Goal: Information Seeking & Learning: Learn about a topic

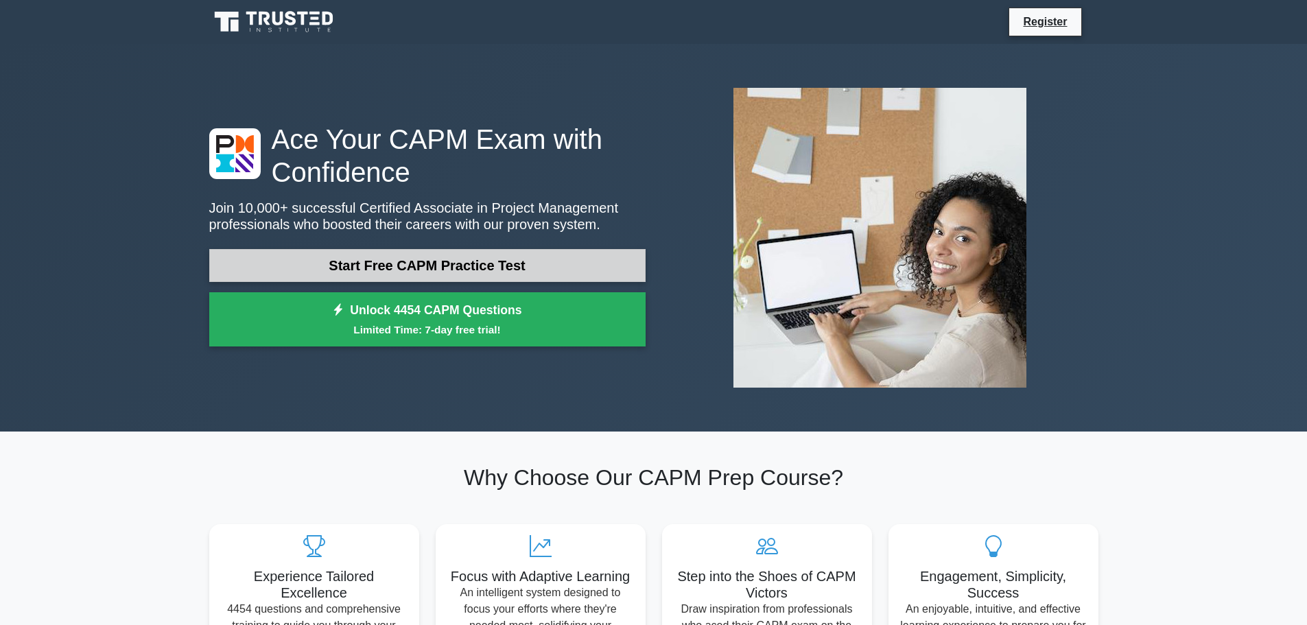
click at [353, 263] on link "Start Free CAPM Practice Test" at bounding box center [427, 265] width 436 height 33
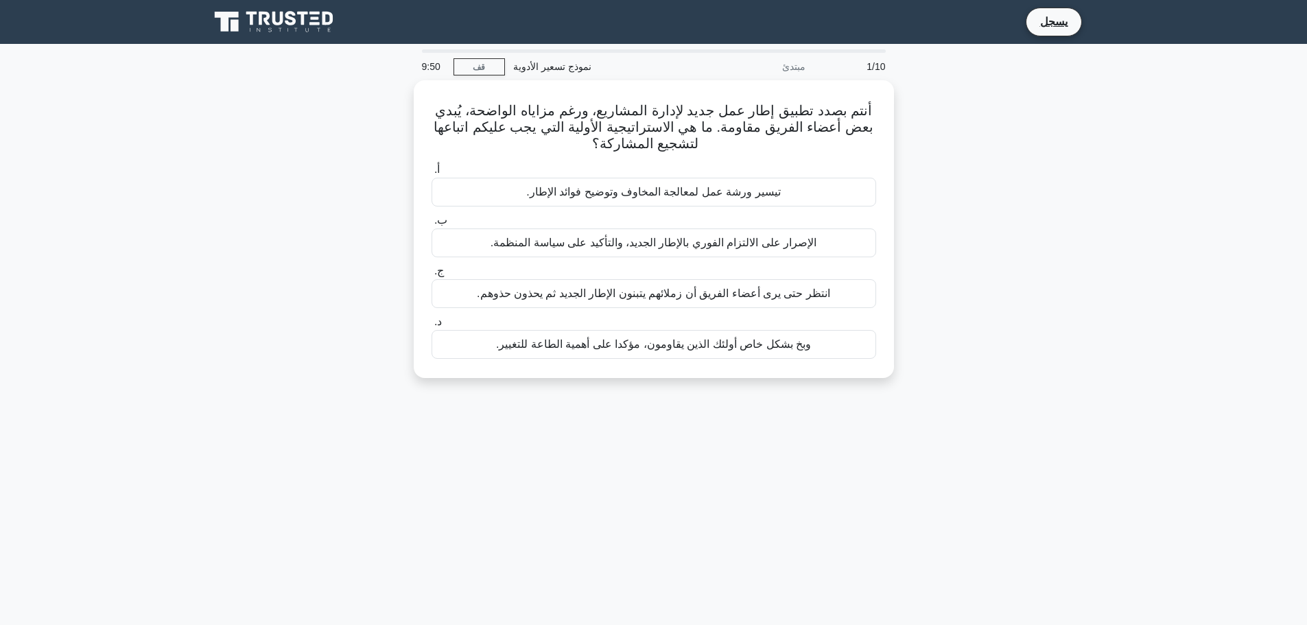
click at [1057, 170] on div "أنتم بصدد تطبيق إطار عمل جديد لإدارة المشاريع، ورغم مزاياه الواضحة، يُبدي بعض أ…" at bounding box center [654, 237] width 906 height 314
click at [627, 192] on font "تيسير ورشة عمل لمعالجة المخاوف وتوضيح فوائد الإطار." at bounding box center [653, 189] width 255 height 12
click at [432, 171] on input "أ. تيسير ورشة عمل لمعالجة المخاوف وتوضيح فوائد الإطار." at bounding box center [432, 166] width 0 height 9
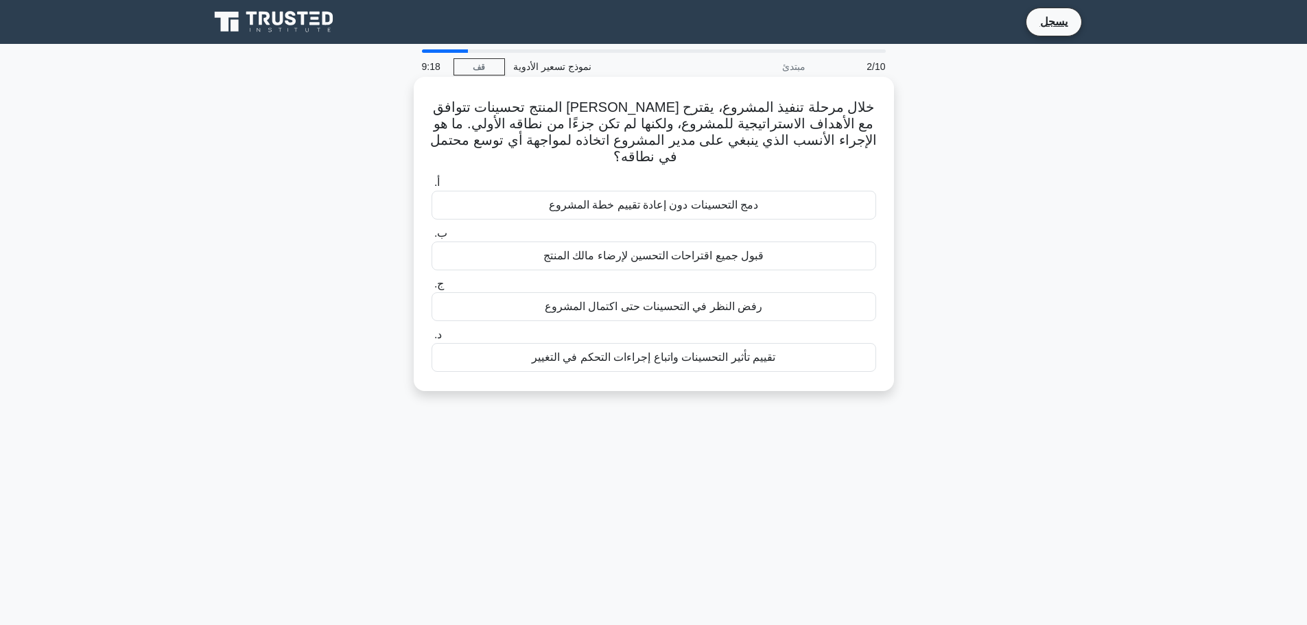
click at [705, 351] on font "تقييم تأثير التحسينات واتباع إجراءات التحكم في التغيير" at bounding box center [654, 357] width 244 height 12
click at [432, 340] on input "د. تقييم تأثير التحسينات واتباع إجراءات التحكم في التغيير" at bounding box center [432, 335] width 0 height 9
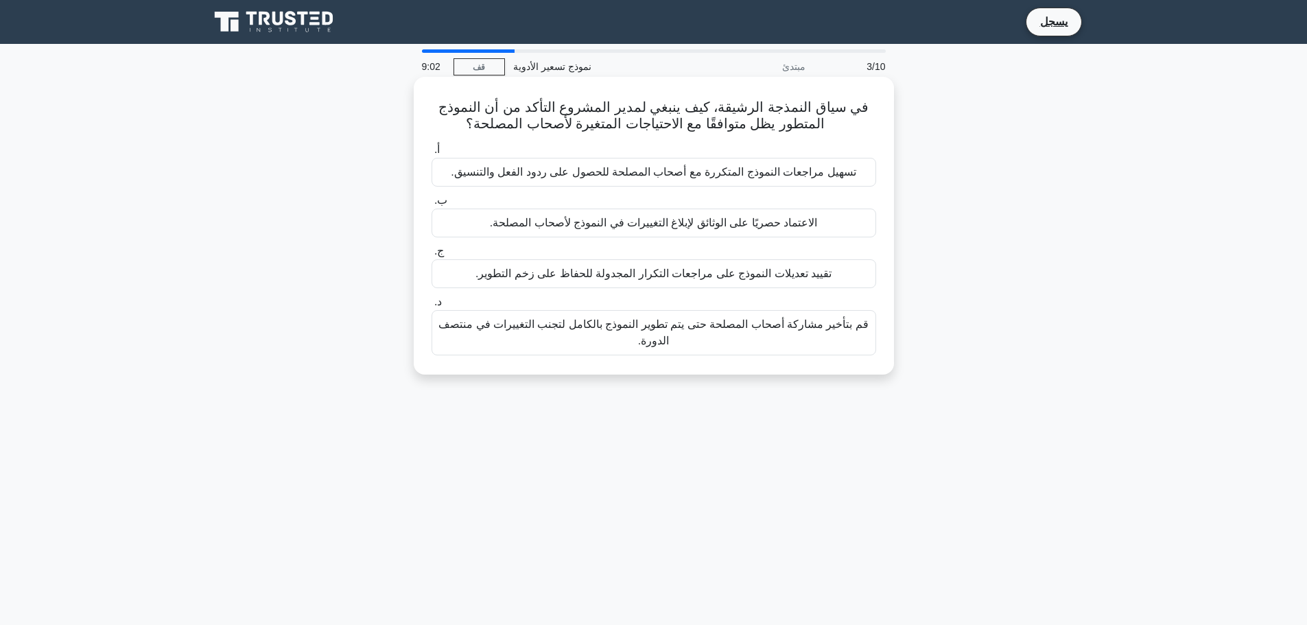
click at [643, 176] on font "تسهيل مراجعات النموذج المتكررة مع أصحاب المصلحة للحصول على ردود الفعل والتنسيق." at bounding box center [653, 172] width 405 height 12
click at [432, 154] on input "أ. تسهيل مراجعات النموذج المتكررة مع أصحاب المصلحة للحصول على ردود الفعل والتنس…" at bounding box center [432, 149] width 0 height 9
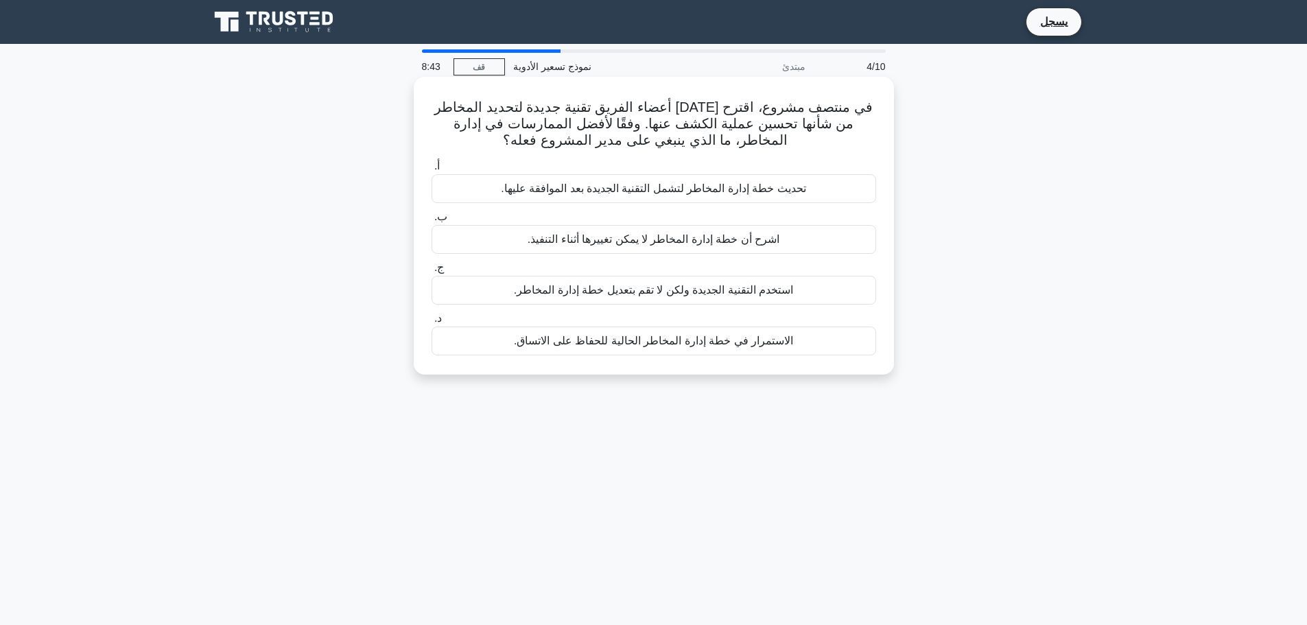
click at [664, 184] on font "تحديث خطة إدارة المخاطر لتشمل التقنية الجديدة بعد الموافقة عليها." at bounding box center [653, 189] width 305 height 12
click at [432, 171] on input "أ. تحديث خطة إدارة المخاطر لتشمل التقنية الجديدة بعد الموافقة عليها." at bounding box center [432, 166] width 0 height 9
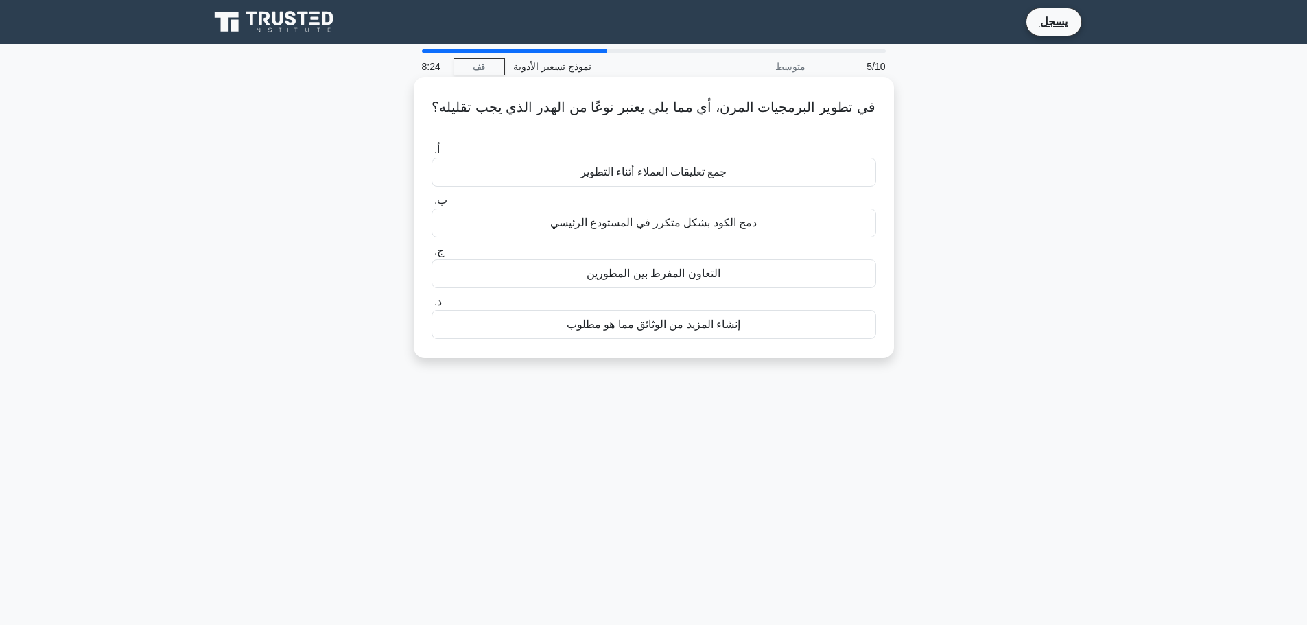
click at [665, 172] on font "جمع تعليقات العملاء أثناء التطوير" at bounding box center [654, 172] width 147 height 12
click at [432, 154] on input "أ. جمع تعليقات العملاء أثناء التطوير" at bounding box center [432, 149] width 0 height 9
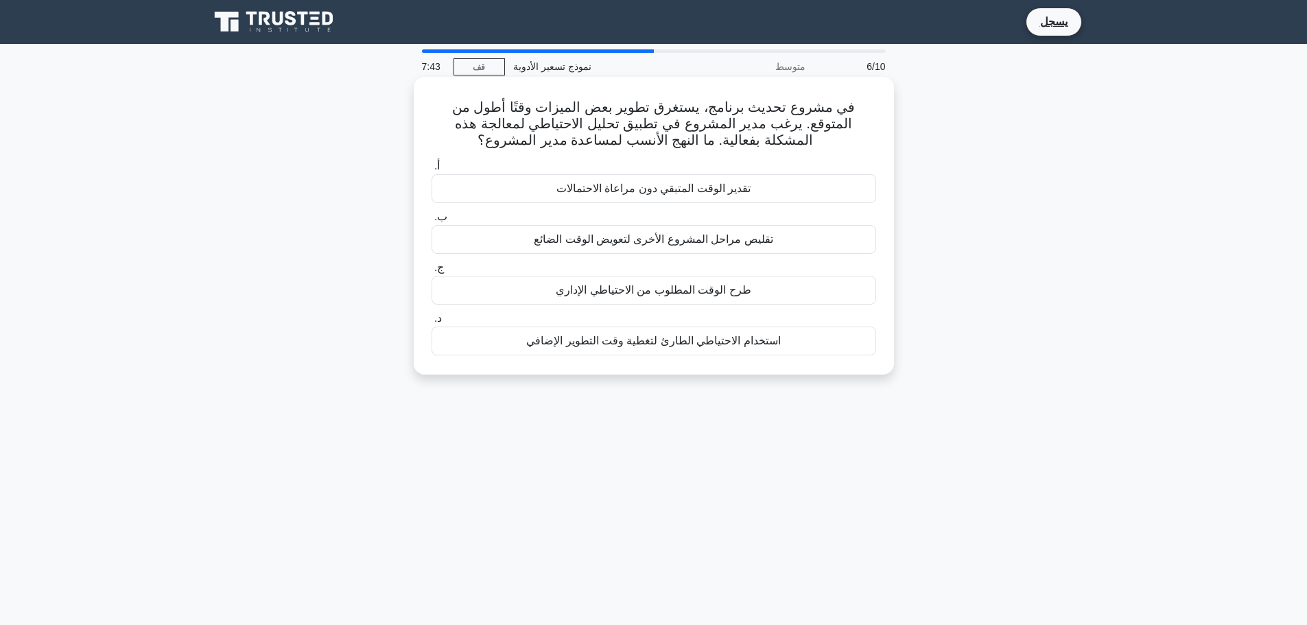
click at [594, 349] on font "استخدام الاحتياطي الطارئ لتغطية وقت التطوير الإضافي" at bounding box center [653, 341] width 255 height 16
click at [432, 323] on input "د. استخدام الاحتياطي الطارئ لتغطية وقت التطوير الإضافي" at bounding box center [432, 318] width 0 height 9
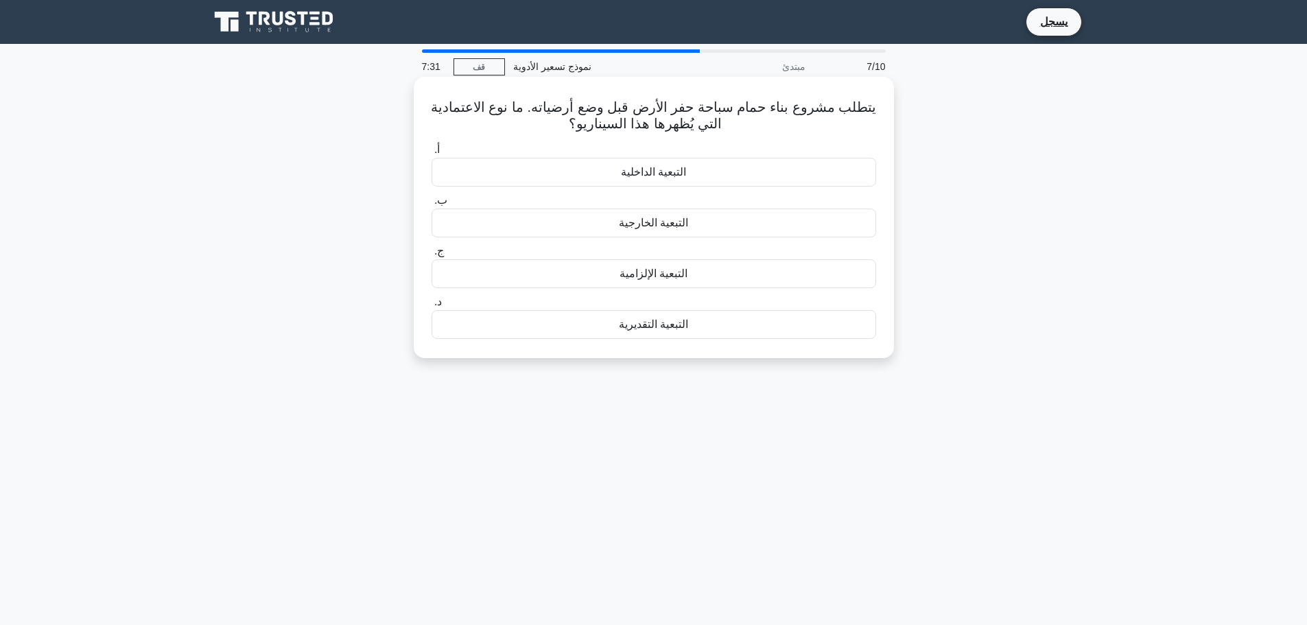
click at [681, 279] on font "التبعية الإلزامية" at bounding box center [654, 274] width 68 height 12
click at [432, 256] on input "ج. التبعية الإلزامية" at bounding box center [432, 251] width 0 height 9
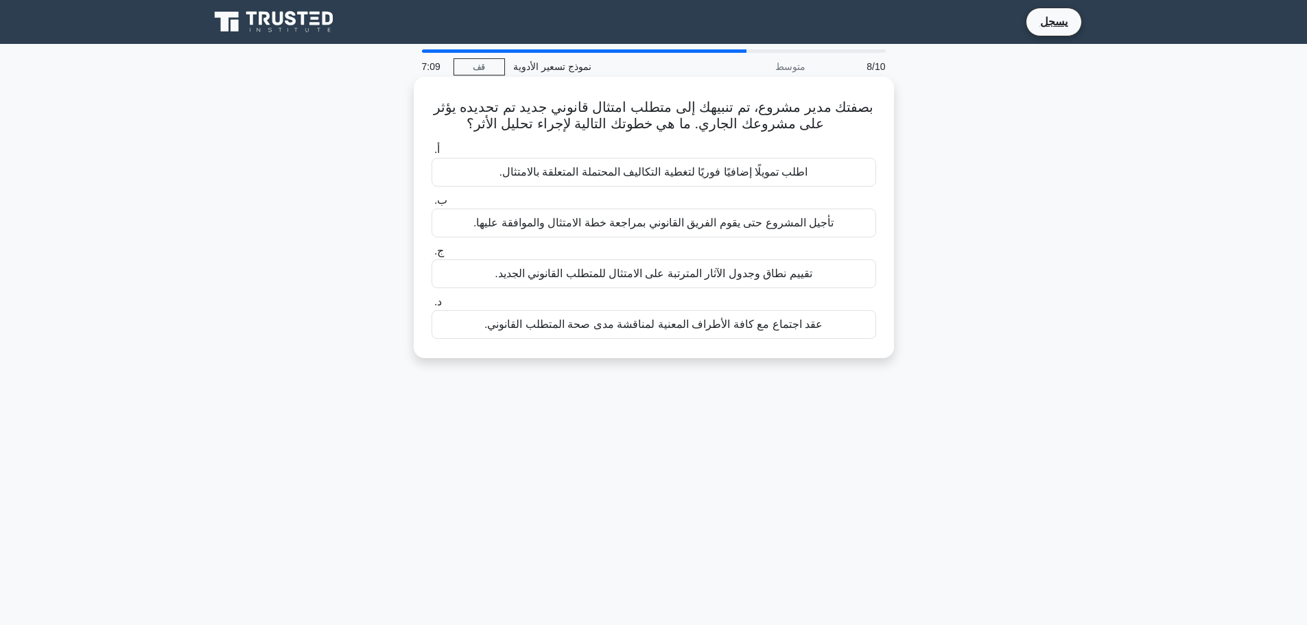
click at [626, 275] on font "تقييم نطاق وجدول الآثار المترتبة على الامتثال للمتطلب القانوني الجديد." at bounding box center [653, 274] width 317 height 12
click at [432, 256] on input "ج. تقييم نطاق وجدول الآثار المترتبة على الامتثال للمتطلب القانوني الجديد." at bounding box center [432, 251] width 0 height 9
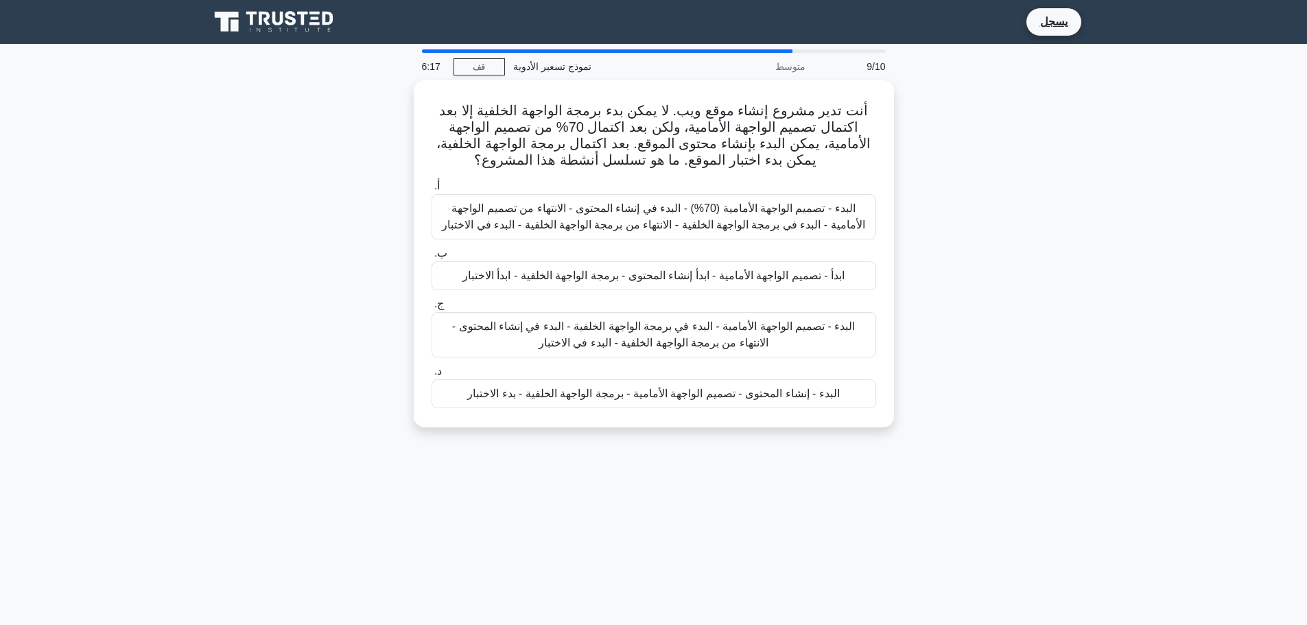
drag, startPoint x: 692, startPoint y: 328, endPoint x: 1027, endPoint y: 277, distance: 339.4
click at [1027, 277] on div "أنت تدير مشروع إنشاء موقع ويب. لا يمكن بدء برمجة الواجهة الخلفية إلا بعد اكتمال…" at bounding box center [654, 262] width 906 height 364
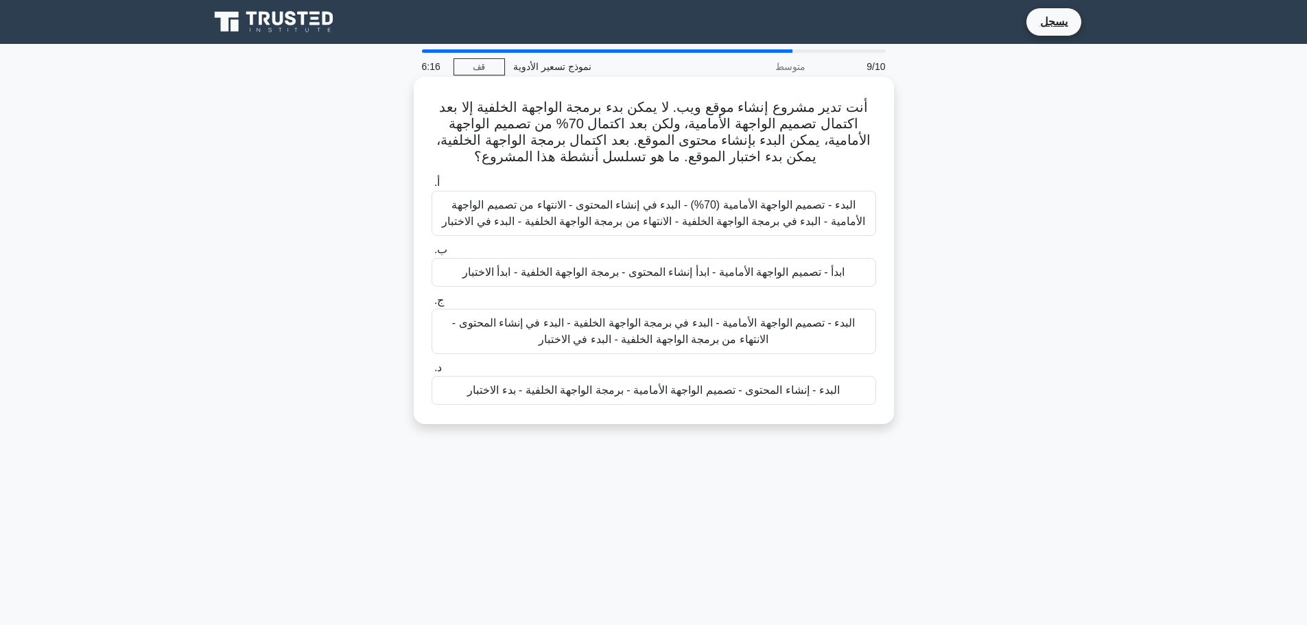
click at [665, 323] on font "البدء - تصميم الواجهة الأمامية - البدء في برمجة الواجهة الخلفية - البدء في إنشا…" at bounding box center [653, 331] width 403 height 28
click at [432, 305] on input "ج. البدء - تصميم الواجهة الأمامية - البدء في برمجة الواجهة الخلفية - البدء في إ…" at bounding box center [432, 300] width 0 height 9
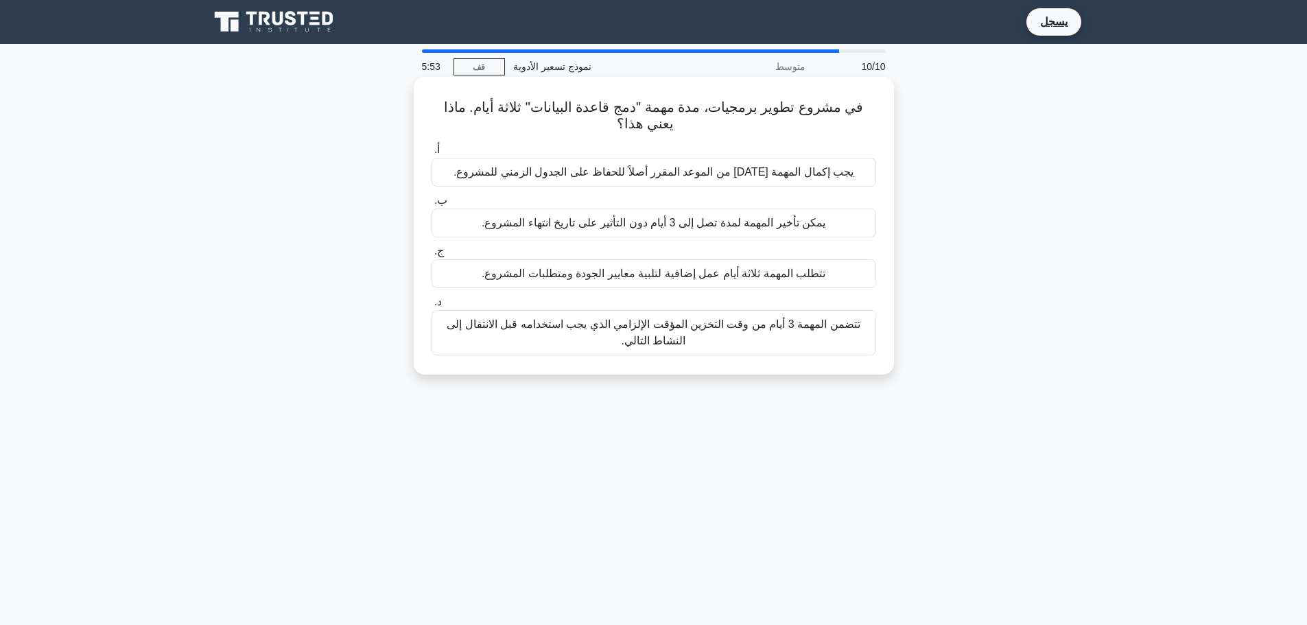
click at [644, 330] on font "تتضمن المهمة 3 أيام من وقت التخزين المؤقت الإلزامي الذي يجب استخدامه قبل الانتق…" at bounding box center [653, 332] width 413 height 28
click at [432, 307] on input "د. تتضمن المهمة 3 أيام من وقت التخزين المؤقت الإلزامي الذي يجب استخدامه قبل الا…" at bounding box center [432, 302] width 0 height 9
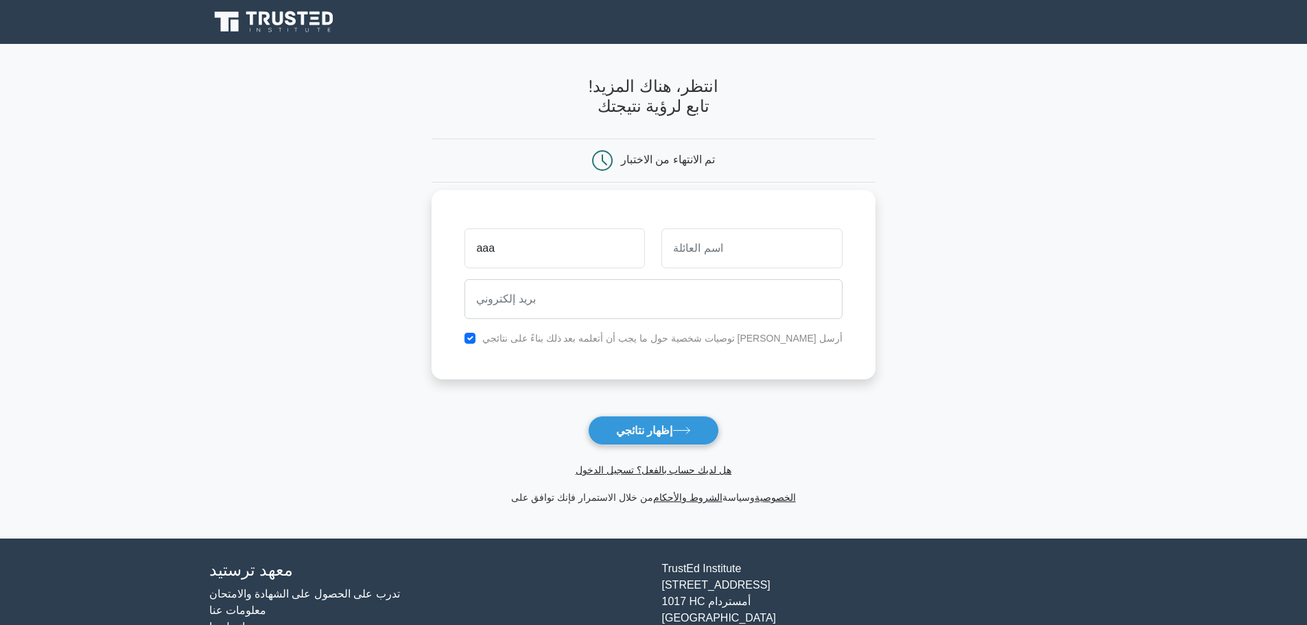
type input "aaa"
click at [723, 255] on input "text" at bounding box center [752, 249] width 180 height 40
type input "dddd"
click at [587, 305] on input "email" at bounding box center [653, 299] width 377 height 40
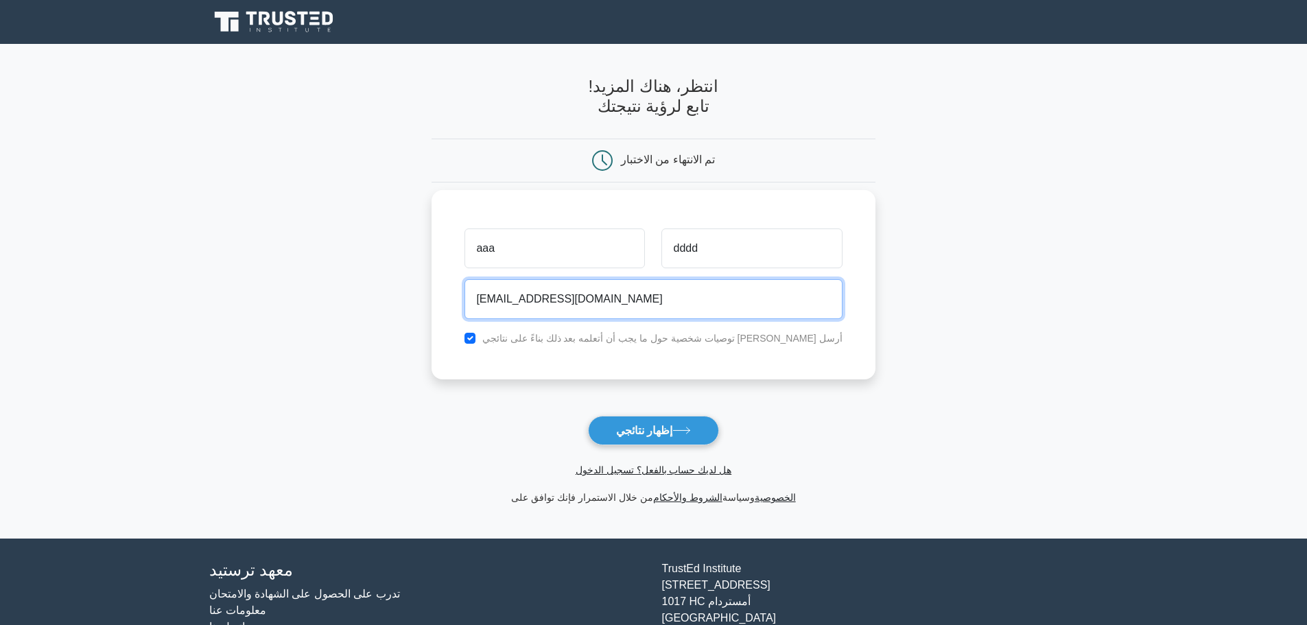
type input "[EMAIL_ADDRESS][DOMAIN_NAME]"
click at [563, 337] on font "أرسل لي توصيات شخصية حول ما يجب أن أتعلمه بعد ذلك بناءً على نتائجي" at bounding box center [662, 338] width 360 height 11
click at [476, 337] on input "checkbox" at bounding box center [470, 338] width 11 height 11
checkbox input "false"
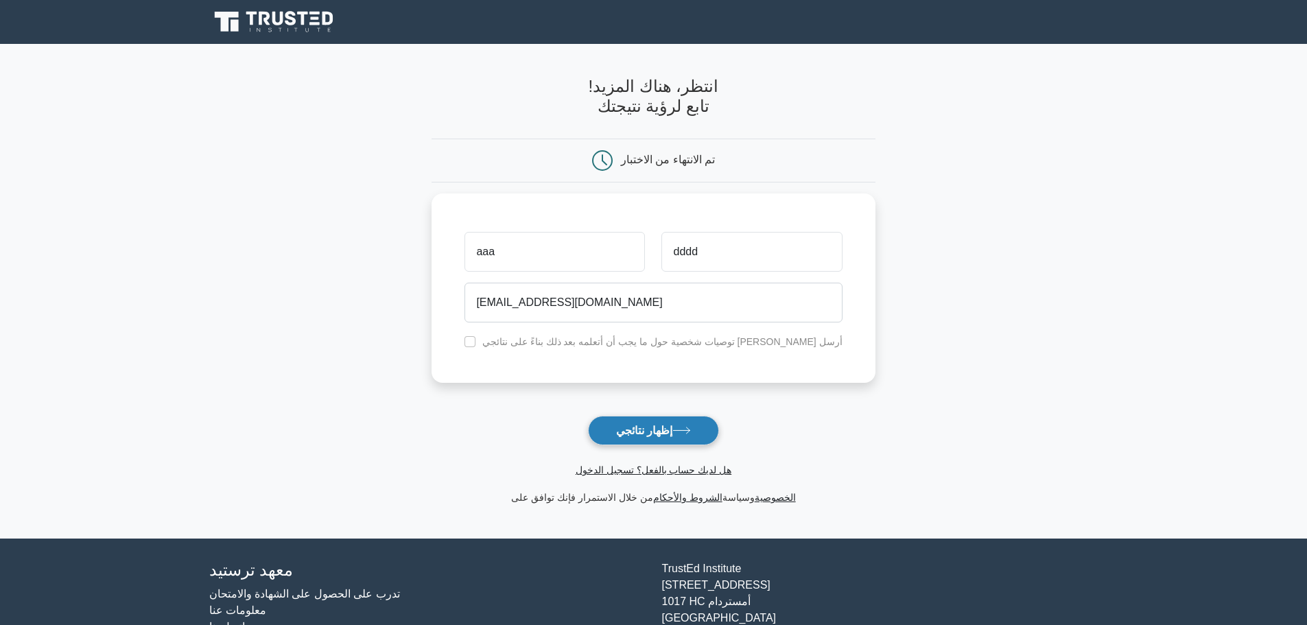
click at [648, 436] on font "إظهار نتائجي" at bounding box center [644, 431] width 56 height 12
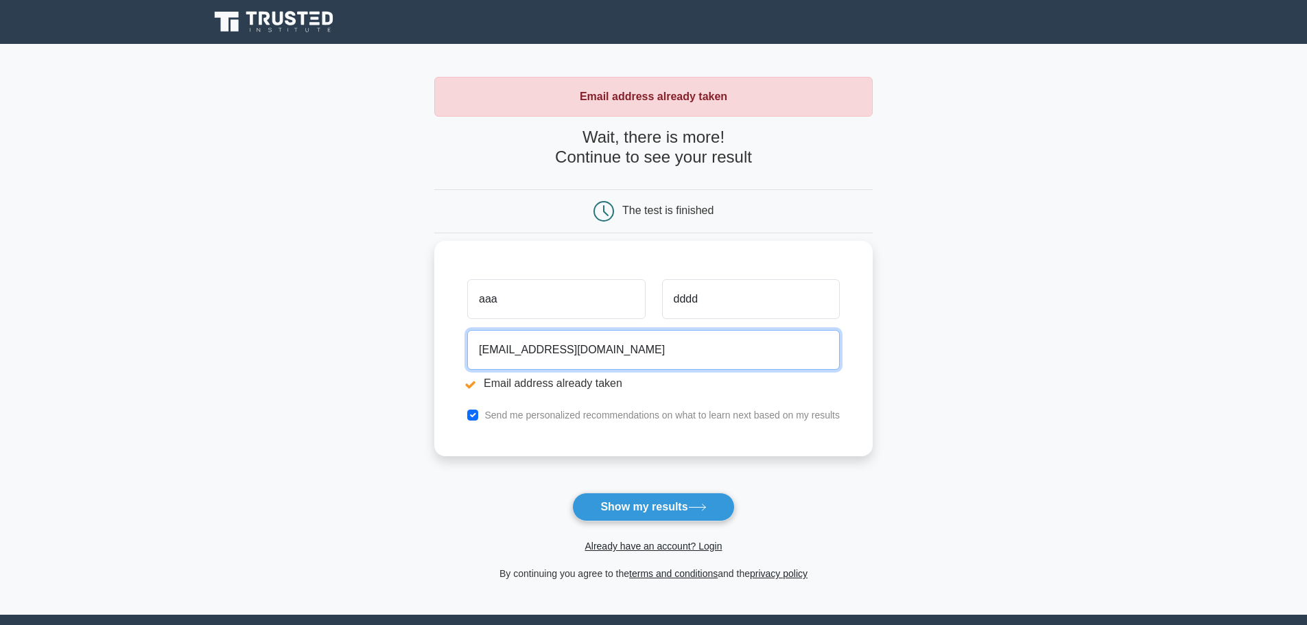
click at [493, 349] on input "[EMAIL_ADDRESS][DOMAIN_NAME]" at bounding box center [653, 350] width 373 height 40
type input "assddfggf@gmail.com"
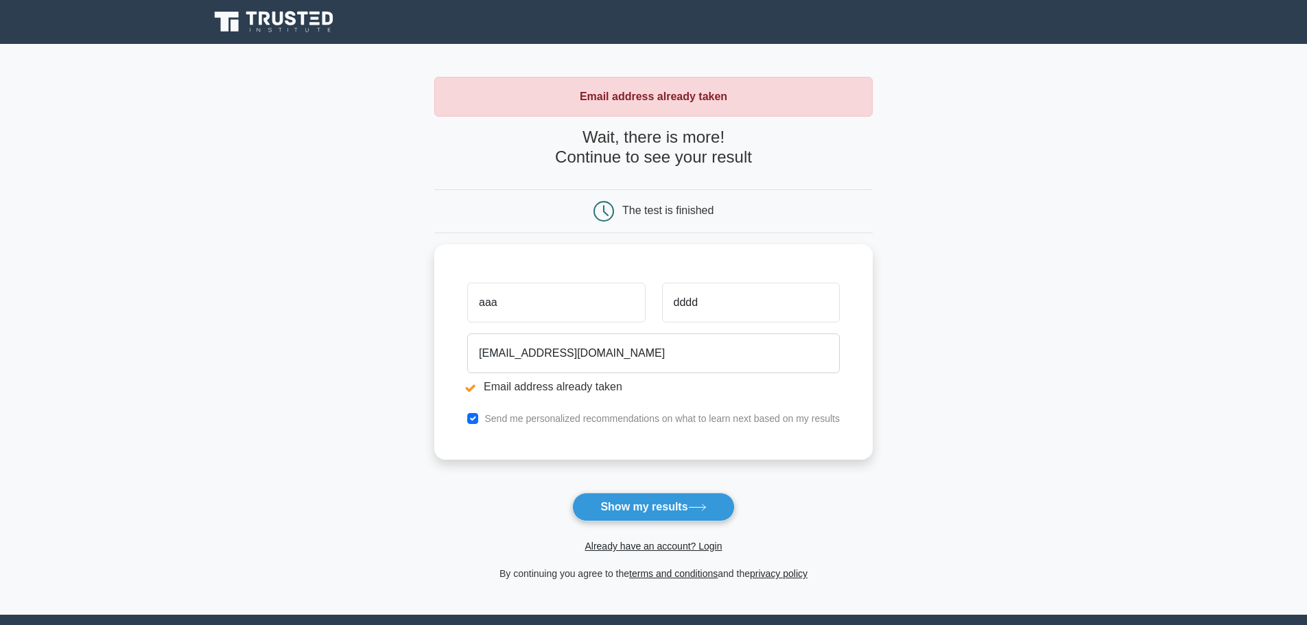
click at [611, 500] on button "Show my results" at bounding box center [653, 507] width 162 height 29
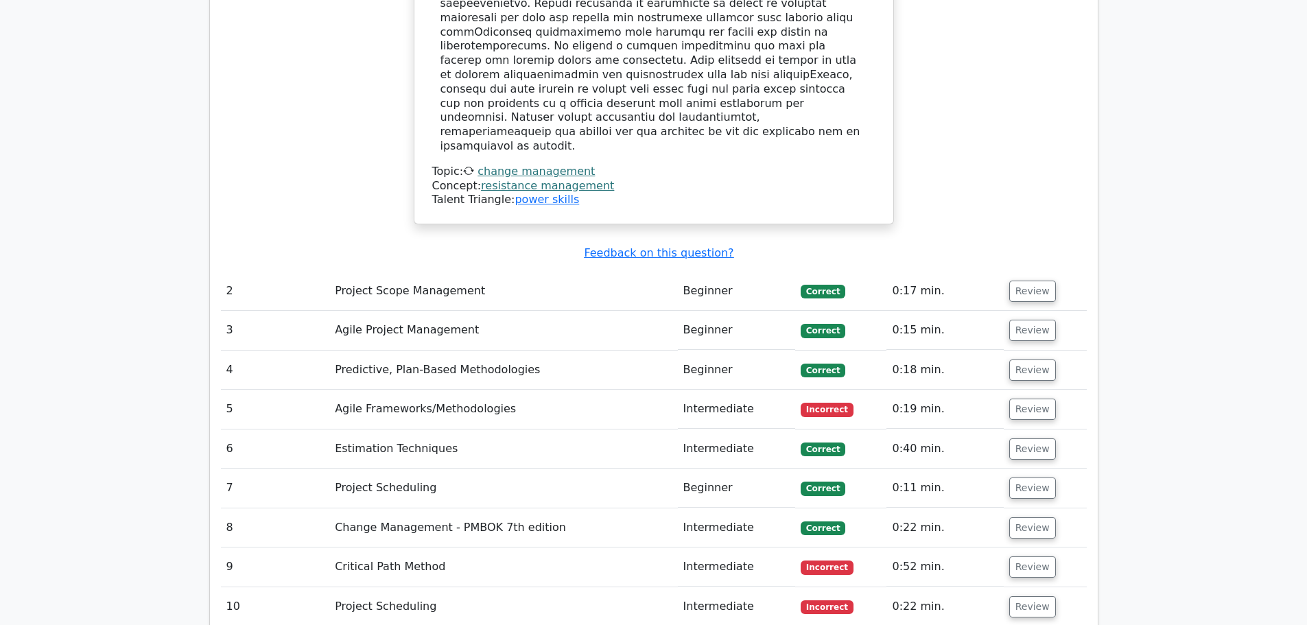
scroll to position [1921, 0]
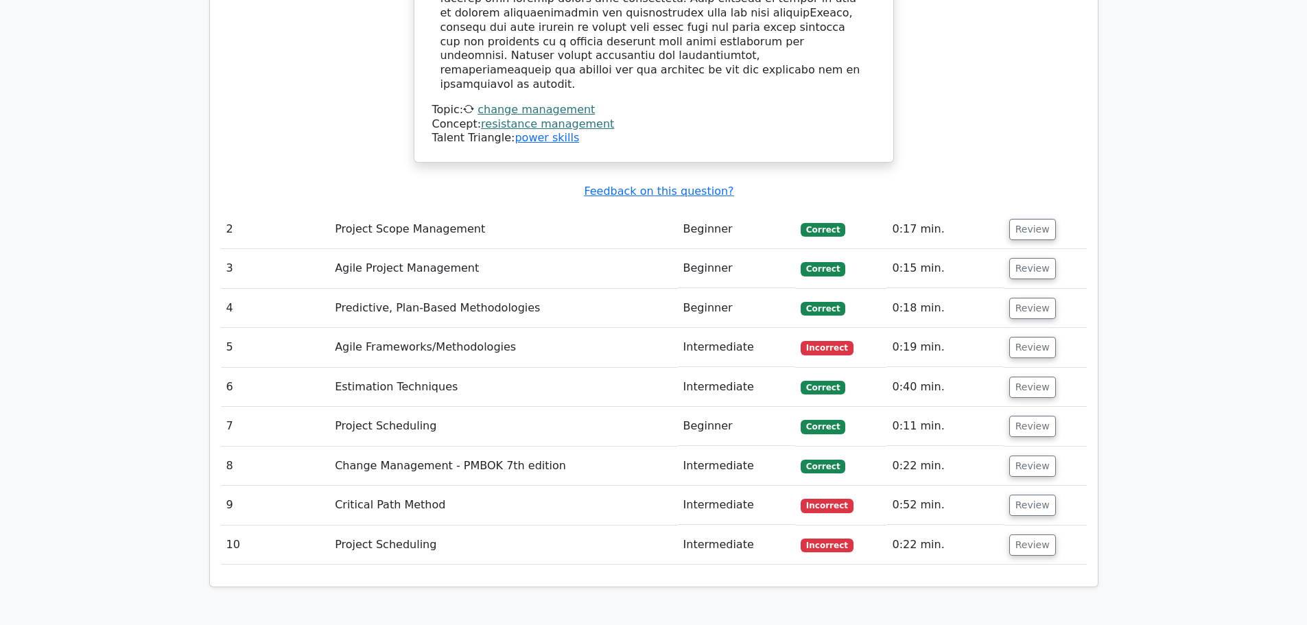
click at [646, 328] on td "Agile Frameworks/Methodologies" at bounding box center [503, 347] width 348 height 39
click at [1031, 337] on button "Review" at bounding box center [1032, 347] width 47 height 21
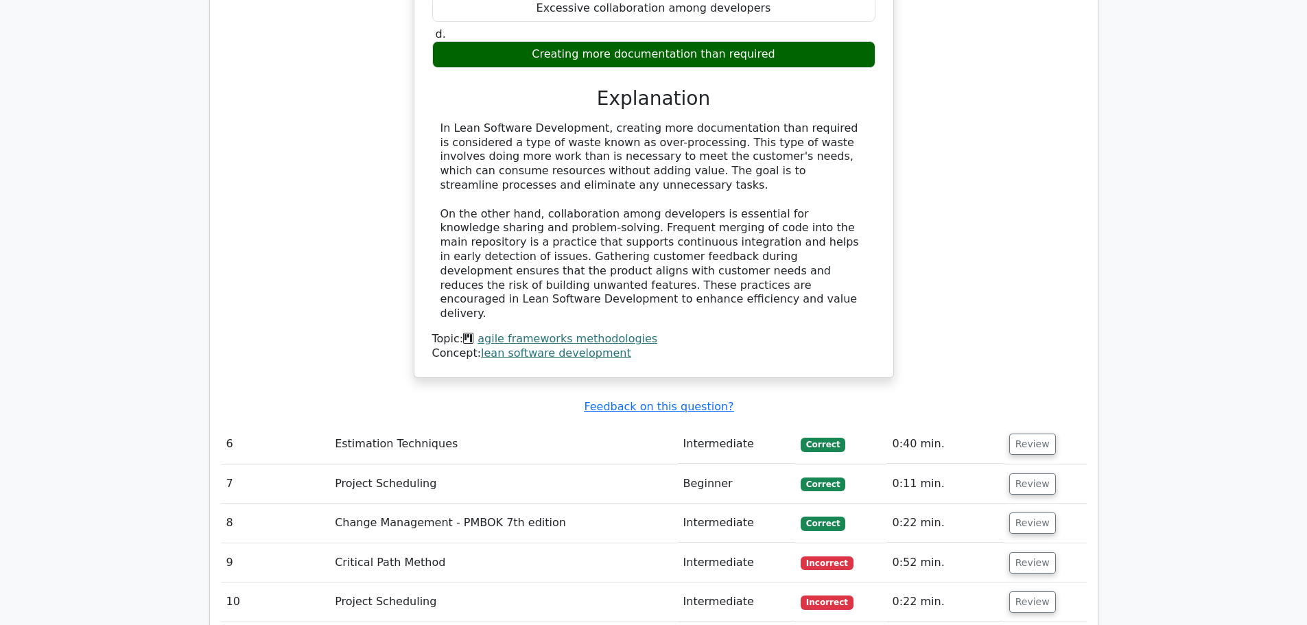
scroll to position [2470, 0]
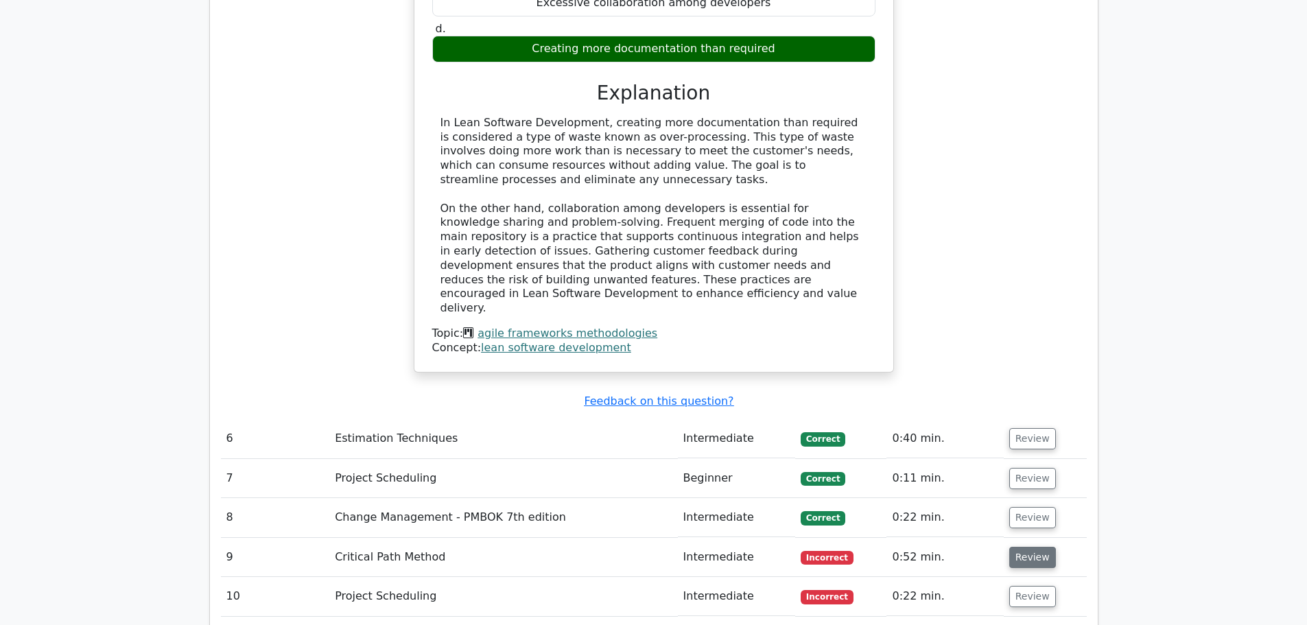
click at [1010, 547] on button "Review" at bounding box center [1032, 557] width 47 height 21
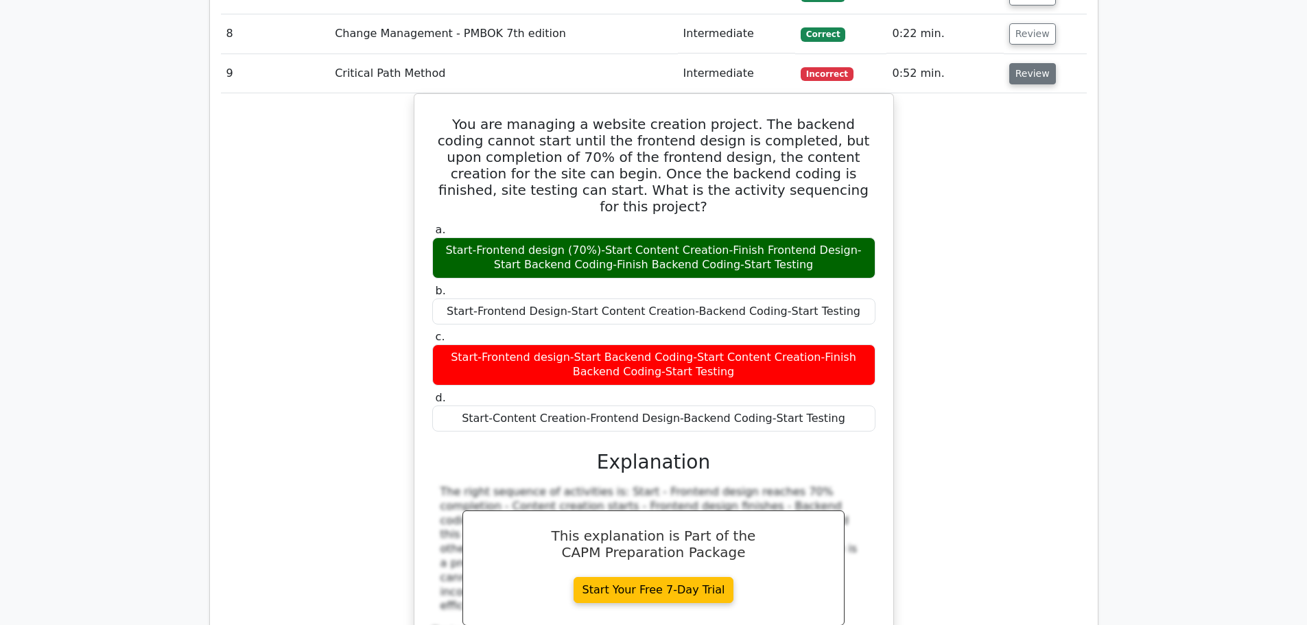
scroll to position [3088, 0]
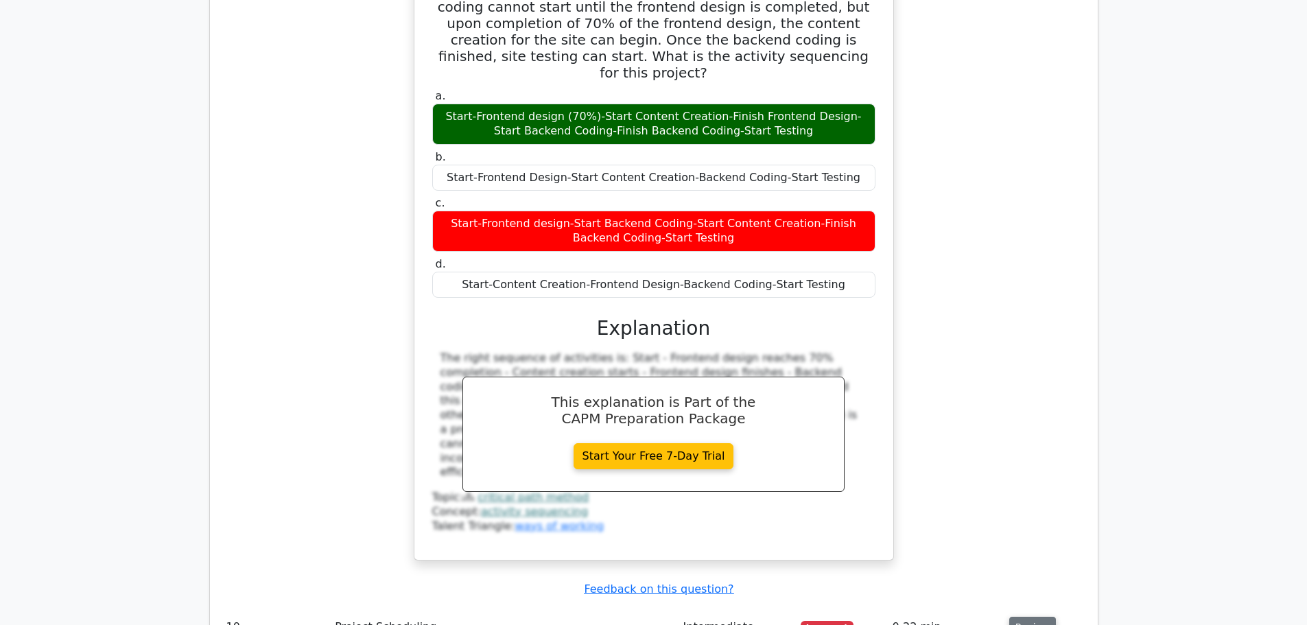
click at [1036, 617] on button "Review" at bounding box center [1032, 627] width 47 height 21
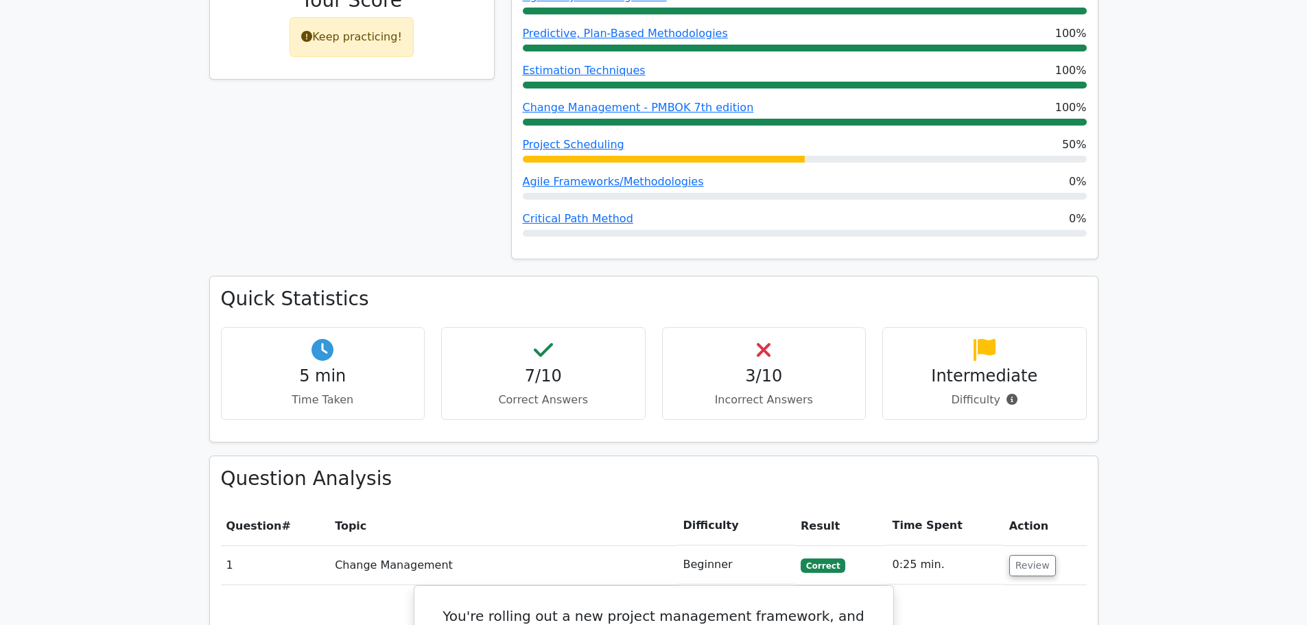
scroll to position [755, 0]
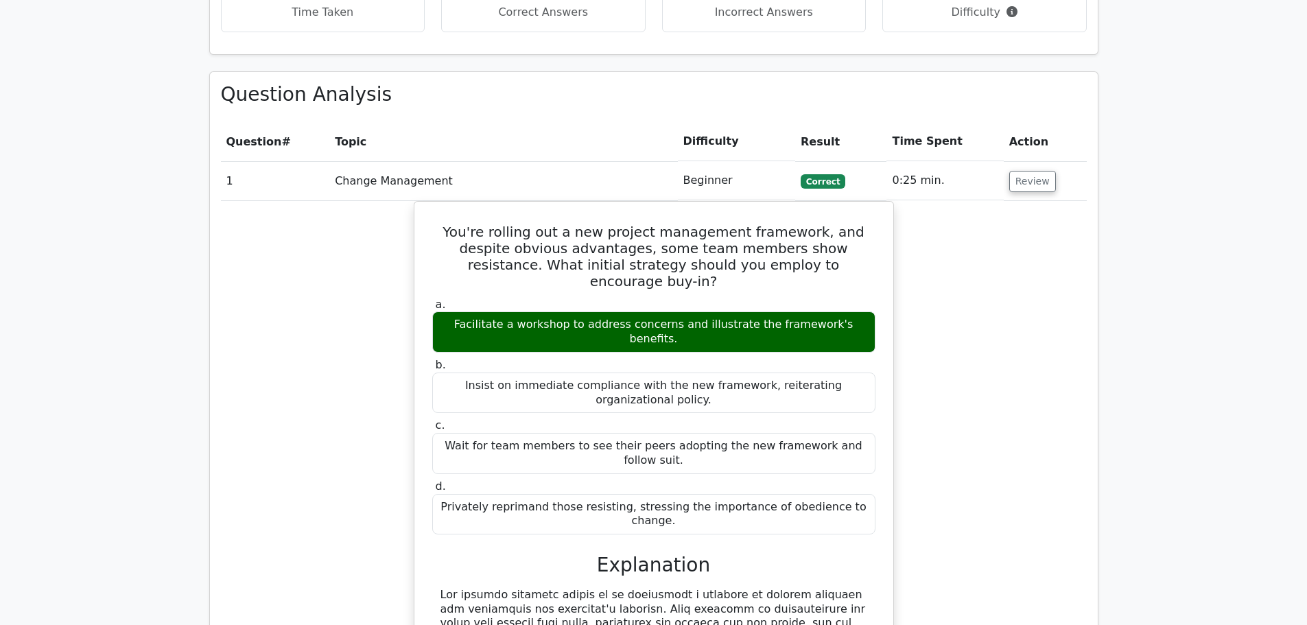
scroll to position [1098, 0]
